Goal: Task Accomplishment & Management: Manage account settings

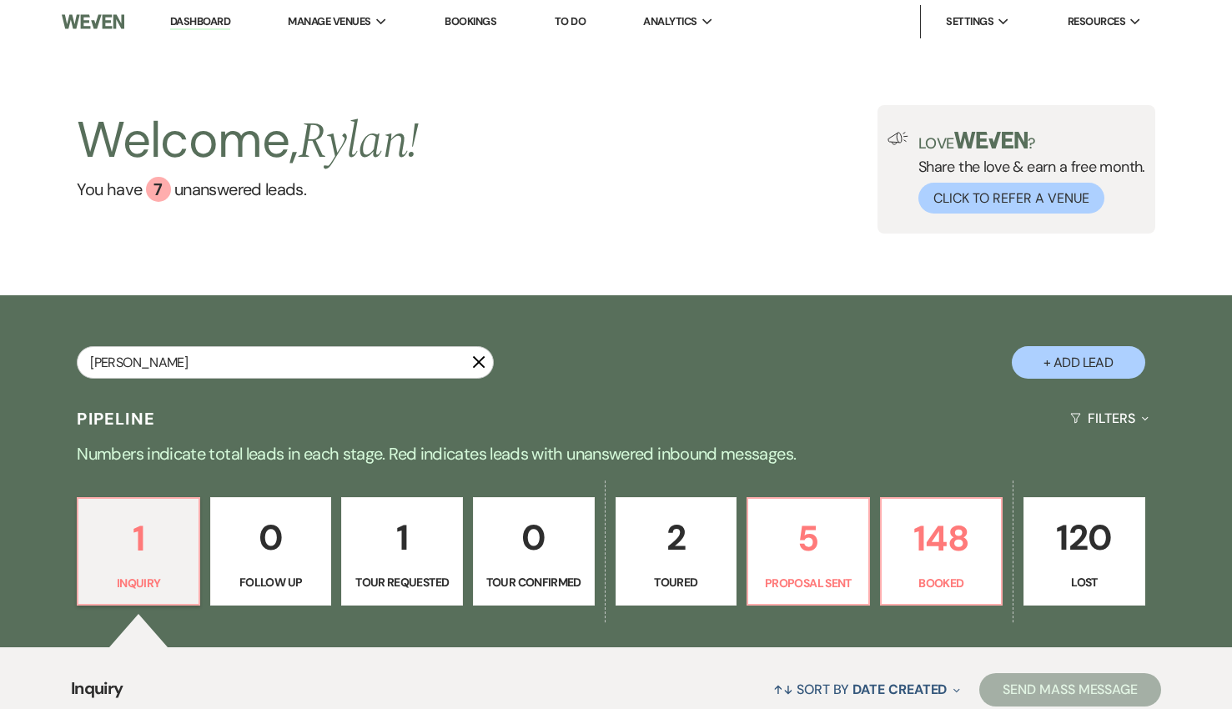
type input "[PERSON_NAME]"
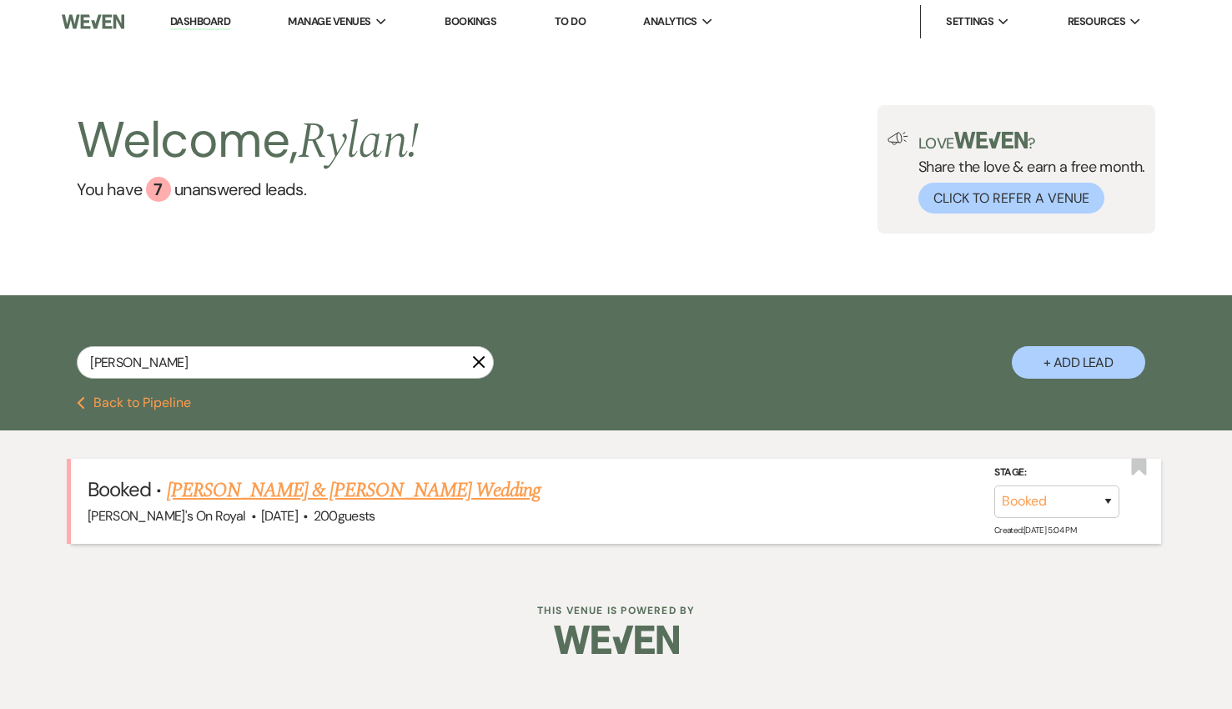
click at [423, 512] on div "[PERSON_NAME]'s On Royal · [DATE] · 200 guests" at bounding box center [616, 517] width 1057 height 22
click at [334, 495] on link "[PERSON_NAME] & [PERSON_NAME] Wedding" at bounding box center [354, 491] width 374 height 30
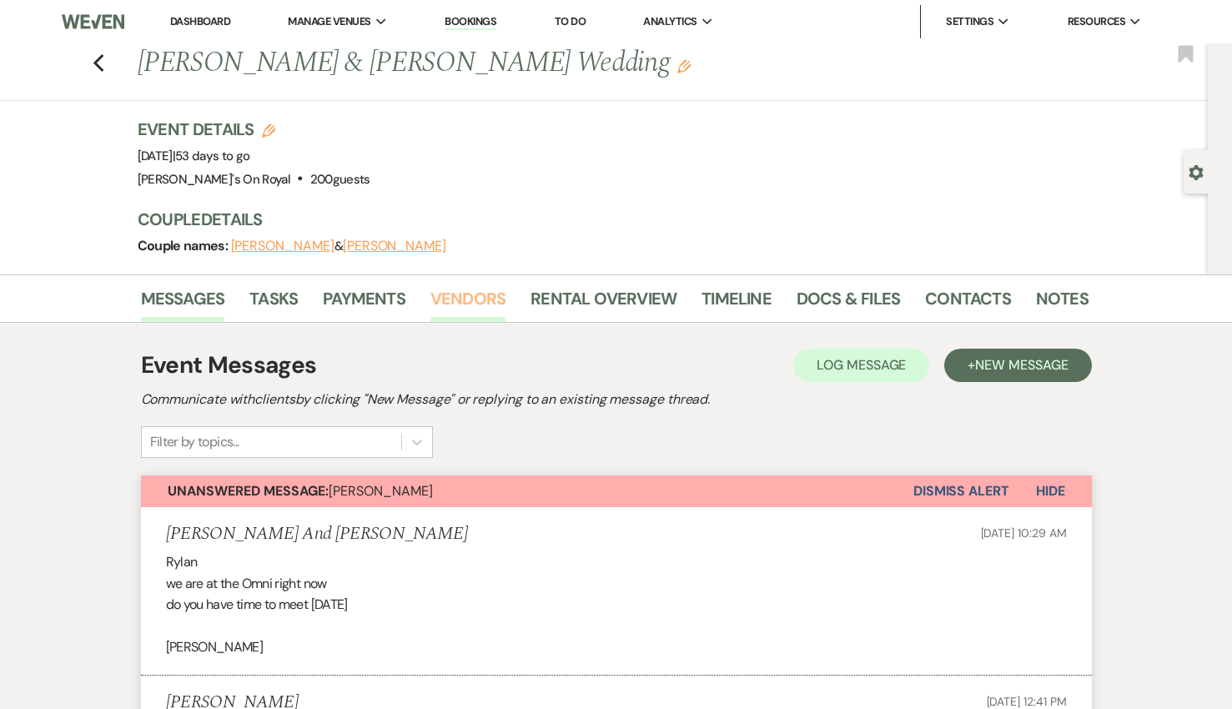
click at [440, 306] on link "Vendors" at bounding box center [468, 303] width 75 height 37
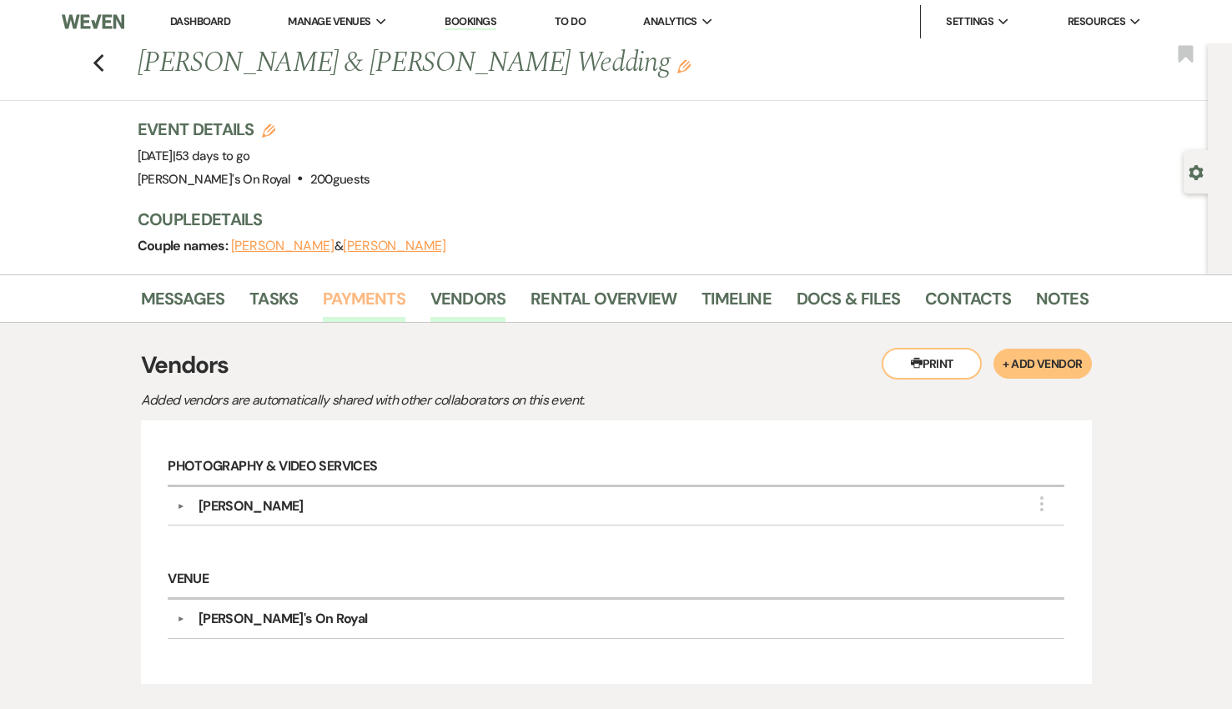
click at [377, 303] on link "Payments" at bounding box center [364, 303] width 83 height 37
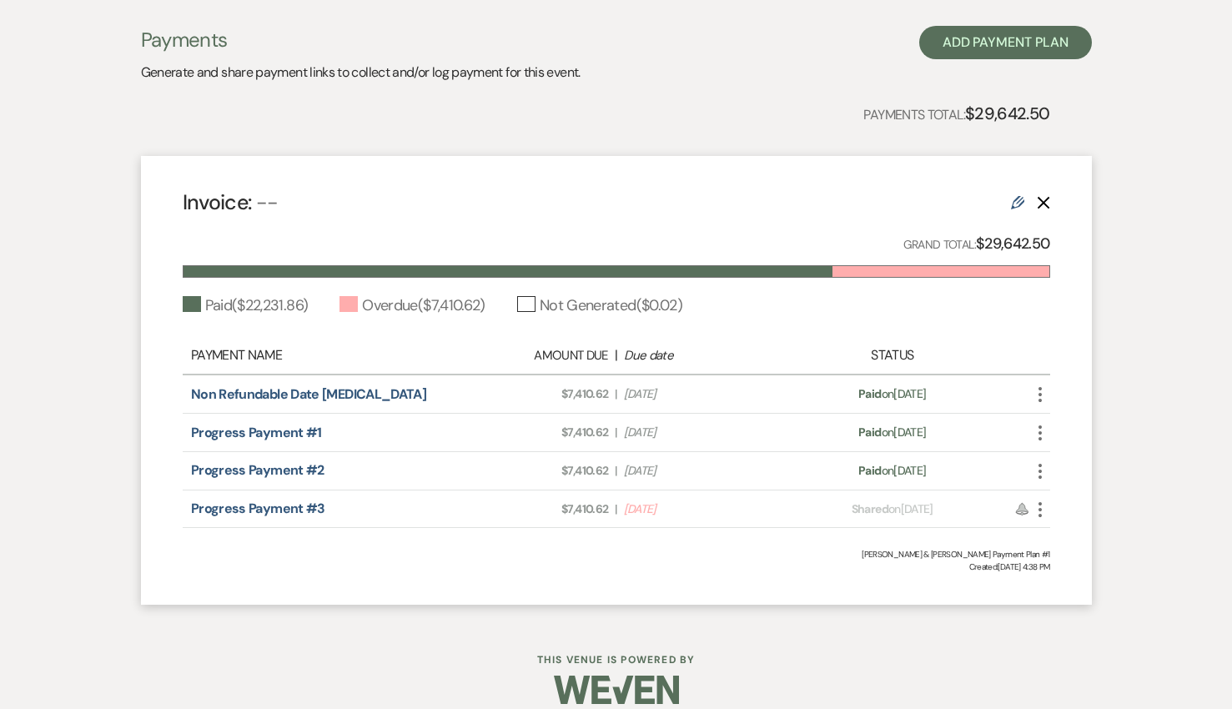
scroll to position [350, 0]
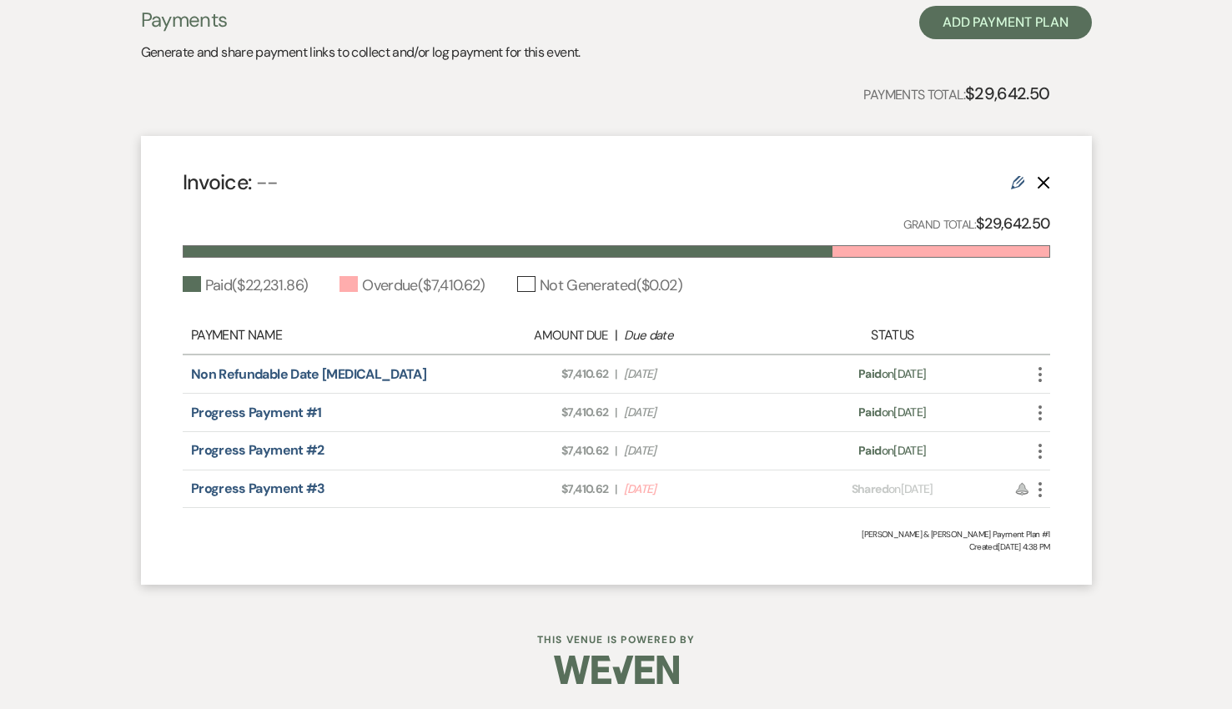
click at [1040, 487] on use "button" at bounding box center [1040, 489] width 3 height 15
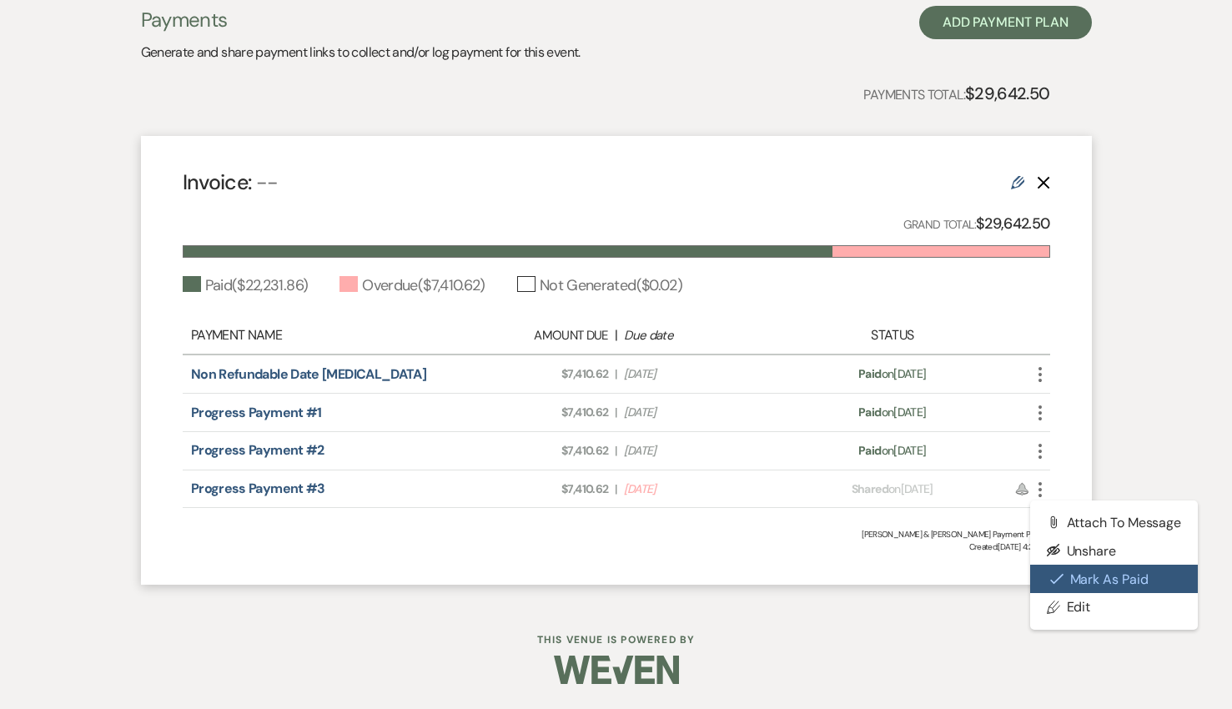
click at [1092, 577] on button "Check [PERSON_NAME] [PERSON_NAME] as Paid" at bounding box center [1114, 579] width 169 height 28
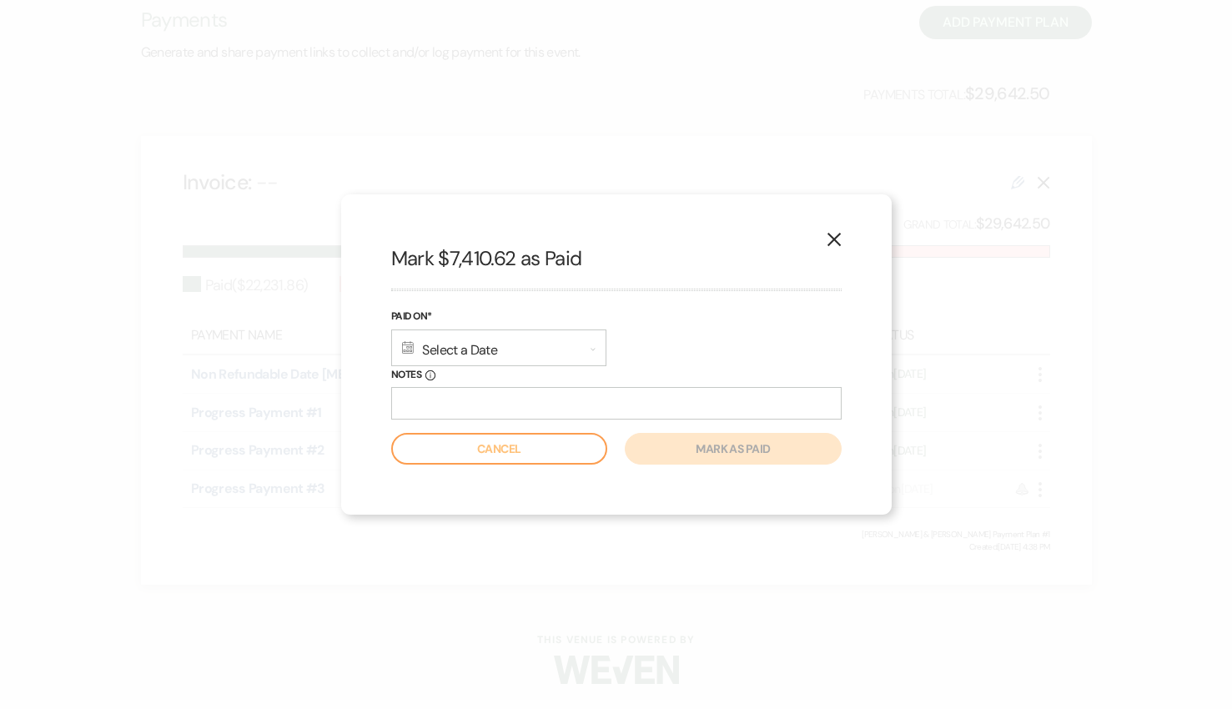
click at [575, 355] on div "Calendar Select a Date Expand" at bounding box center [498, 348] width 215 height 37
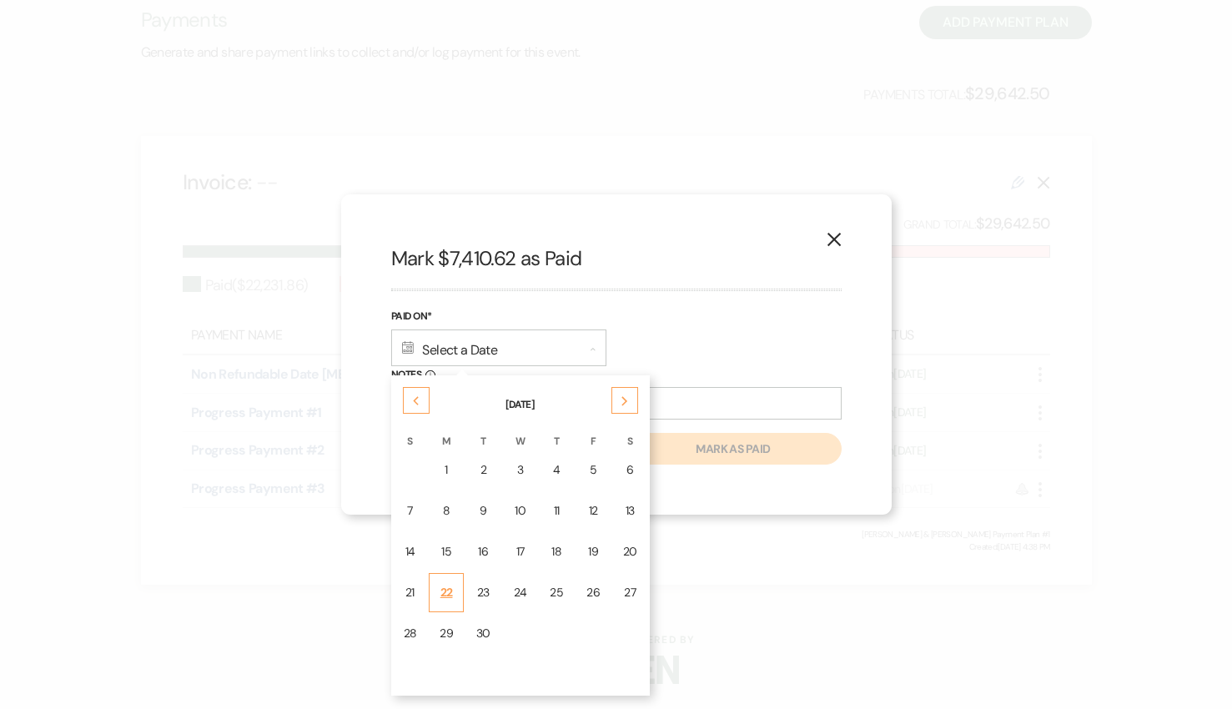
click at [436, 577] on td "22" at bounding box center [446, 592] width 35 height 39
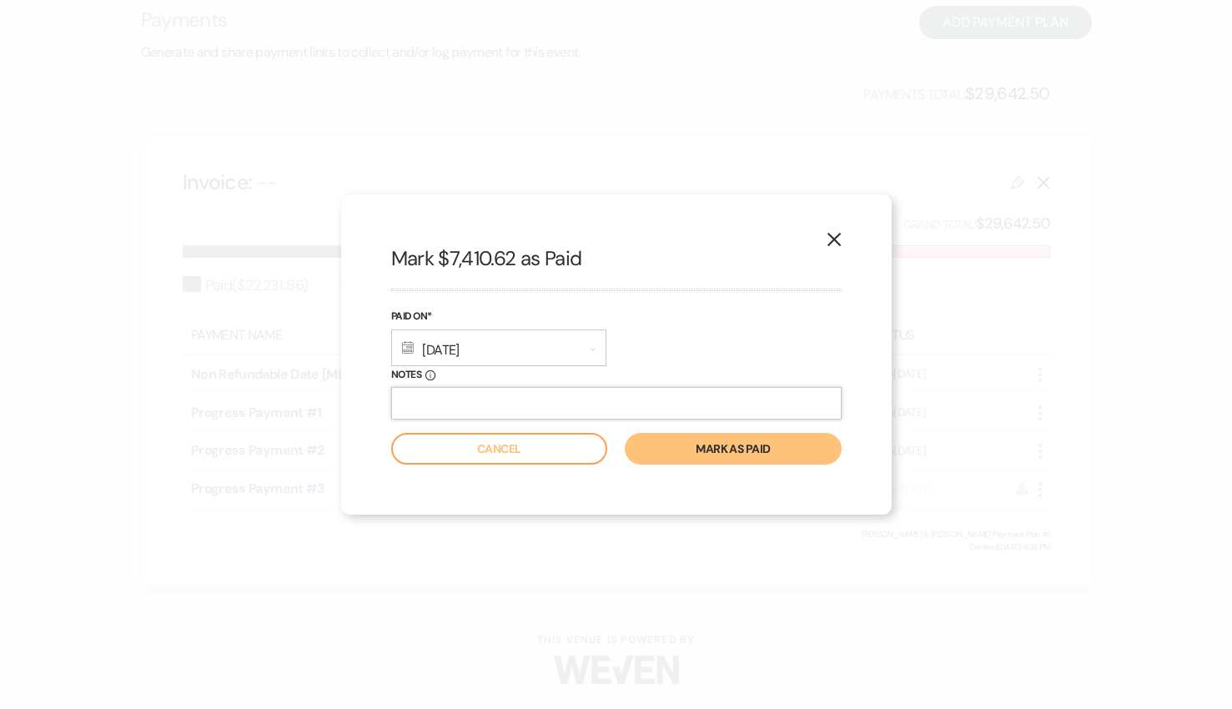
click at [701, 402] on input "Notes Info" at bounding box center [616, 403] width 451 height 33
click at [704, 370] on label "Notes Info" at bounding box center [616, 375] width 451 height 18
click at [704, 387] on input "Notes Info" at bounding box center [616, 403] width 451 height 33
click at [716, 449] on button "Mark as paid" at bounding box center [733, 449] width 216 height 32
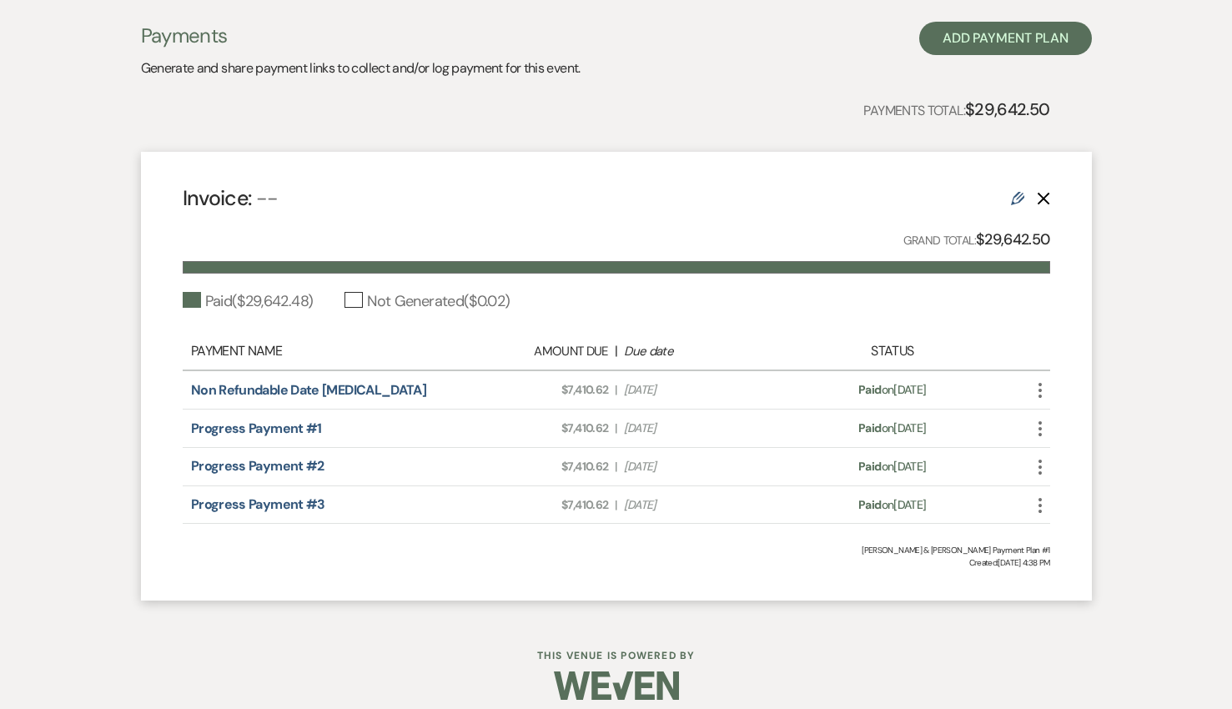
scroll to position [337, 0]
